Goal: Obtain resource: Download file/media

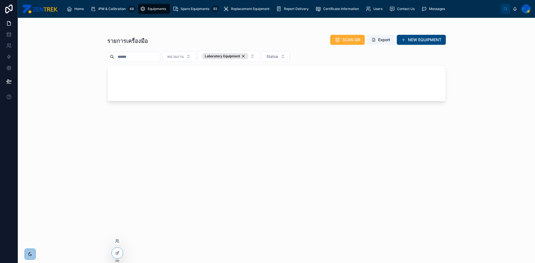
click at [118, 244] on div at bounding box center [117, 241] width 9 height 9
click at [118, 243] on icon at bounding box center [117, 241] width 4 height 4
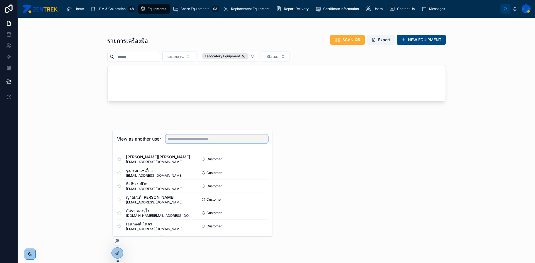
click at [199, 137] on input "text" at bounding box center [217, 139] width 103 height 9
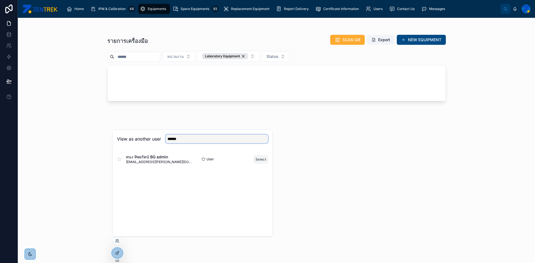
type input "******"
click at [256, 158] on button "Select" at bounding box center [261, 160] width 14 height 8
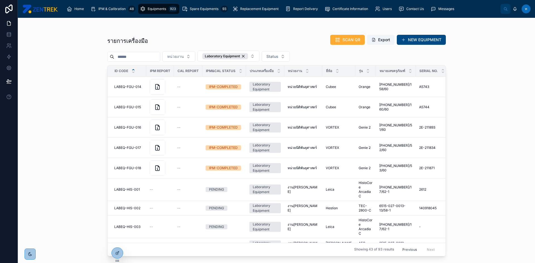
click at [143, 56] on input "text" at bounding box center [137, 57] width 46 height 8
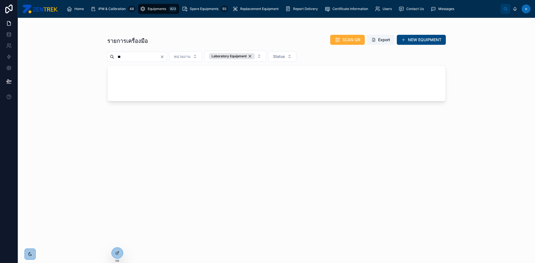
type input "*"
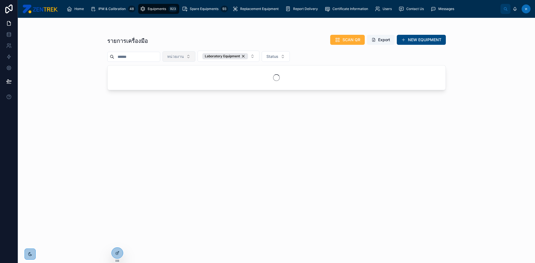
click at [195, 59] on button "หน่วยงาน" at bounding box center [179, 56] width 33 height 11
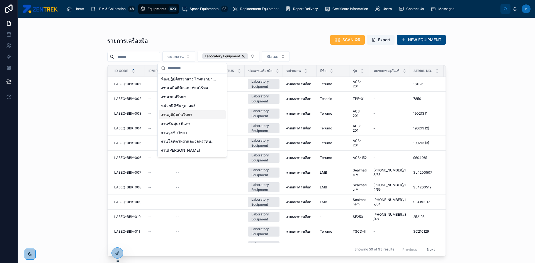
click at [189, 116] on span "งานภูมิคุ้มกันวิทยา" at bounding box center [176, 115] width 31 height 6
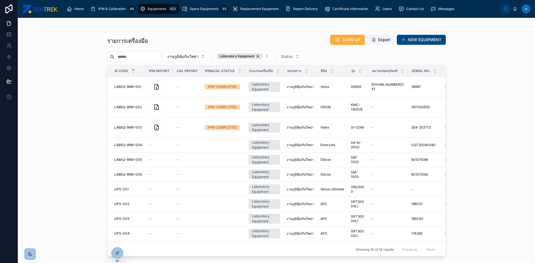
click at [145, 57] on input "text" at bounding box center [137, 57] width 46 height 8
type input "*"
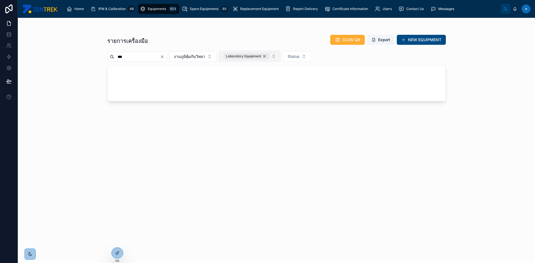
type input "***"
click at [269, 57] on div "Laboratory Equipment" at bounding box center [247, 56] width 46 height 6
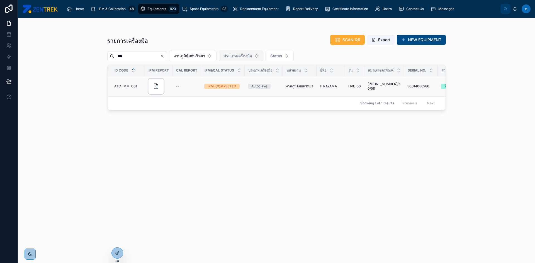
click at [160, 88] on div at bounding box center [156, 87] width 16 height 16
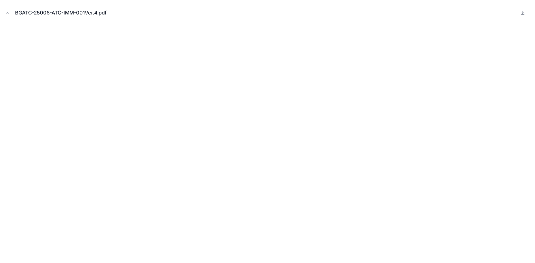
click at [8, 16] on div "BGATC-25006-ATC-IMM-001Ver.4.pdf" at bounding box center [267, 12] width 526 height 17
click at [8, 13] on icon "Close modal" at bounding box center [8, 13] width 4 height 4
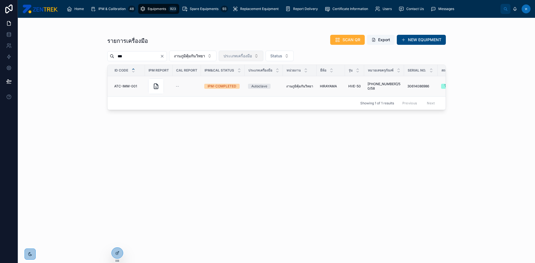
click at [117, 87] on span "ATC-IMM-001" at bounding box center [125, 86] width 23 height 4
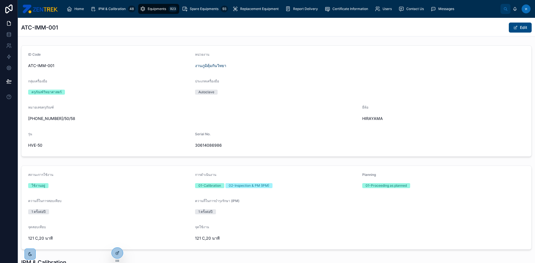
scroll to position [122, 0]
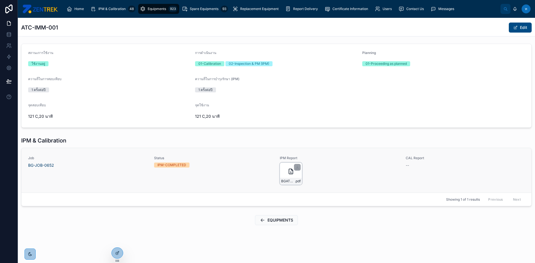
click at [281, 168] on div "BGATC-25006-ATC-IMM-001Ver.4 .pdf" at bounding box center [291, 174] width 22 height 22
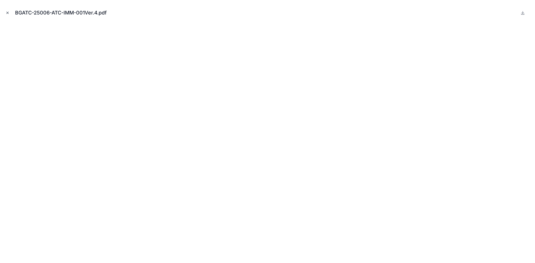
click at [10, 10] on div "BGATC-25006-ATC-IMM-001Ver.4.pdf" at bounding box center [267, 12] width 526 height 17
click at [9, 11] on button "Close modal" at bounding box center [7, 13] width 6 height 6
